Goal: Navigation & Orientation: Go to known website

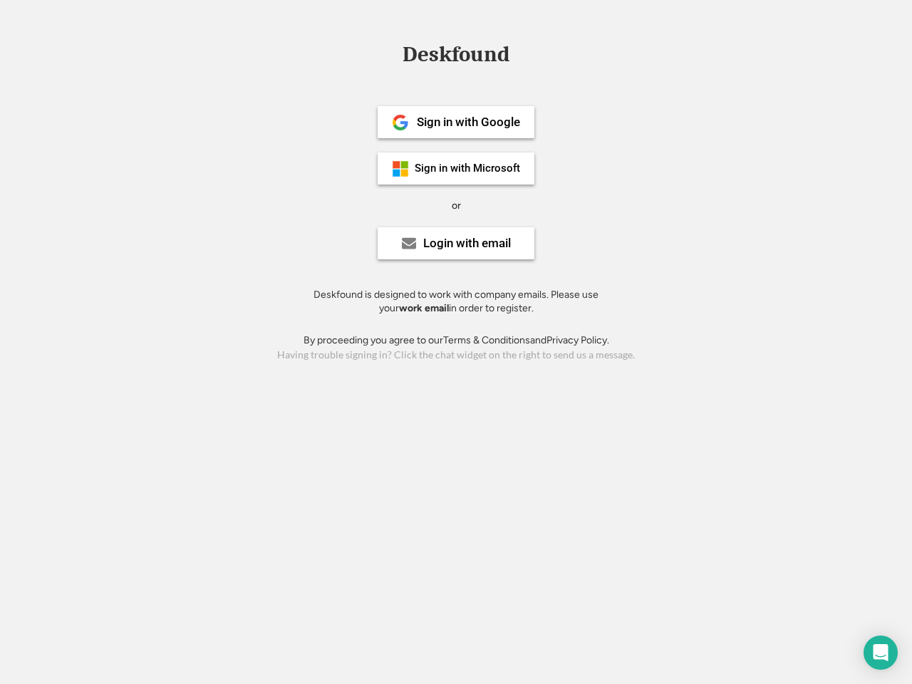
click at [456, 204] on div "or" at bounding box center [456, 206] width 9 height 14
click at [456, 57] on div "Deskfound" at bounding box center [455, 54] width 121 height 22
click at [390, 53] on div "Deskfound" at bounding box center [456, 56] width 912 height 27
click at [456, 57] on div "Deskfound" at bounding box center [455, 54] width 121 height 22
click at [456, 205] on div "or" at bounding box center [456, 206] width 9 height 14
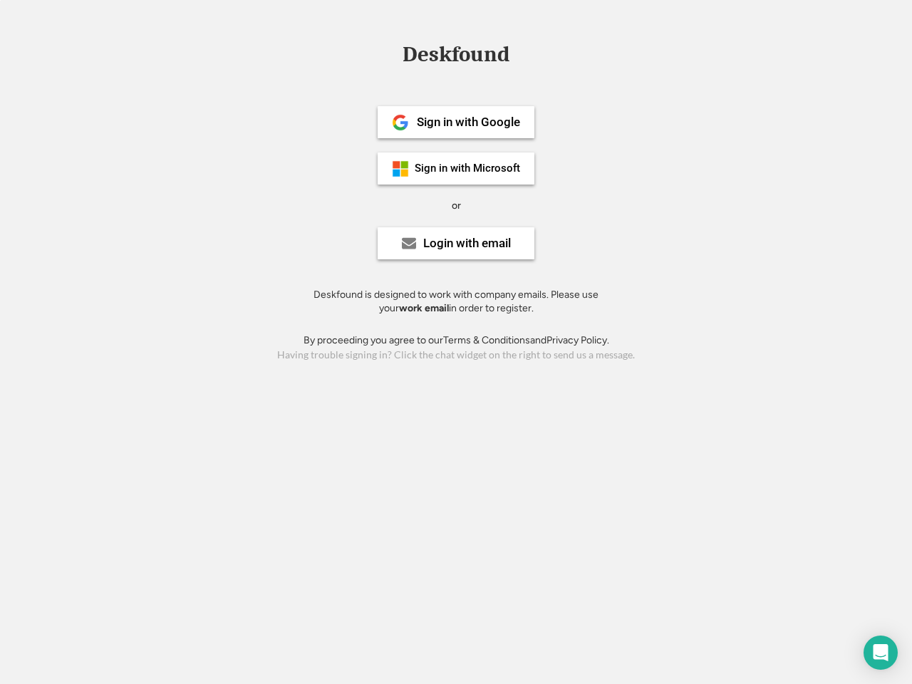
click at [456, 122] on div "Sign in with Google" at bounding box center [468, 122] width 103 height 12
click at [468, 122] on div "Sign in with Google" at bounding box center [468, 122] width 103 height 12
click at [400, 123] on img at bounding box center [400, 122] width 17 height 17
click at [456, 168] on div "Sign in with Microsoft" at bounding box center [467, 168] width 105 height 11
click at [468, 168] on div "Sign in with Microsoft" at bounding box center [467, 168] width 105 height 11
